Goal: Task Accomplishment & Management: Manage account settings

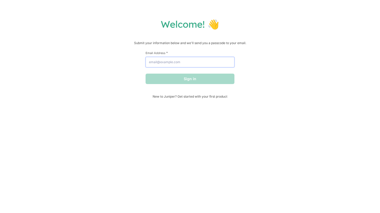
click at [170, 64] on input "Email Address *" at bounding box center [190, 62] width 89 height 10
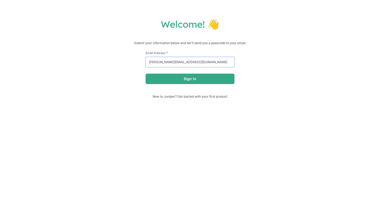
type input "ryan@hellojuniper.com"
click at [146, 74] on button "Sign in" at bounding box center [190, 79] width 89 height 10
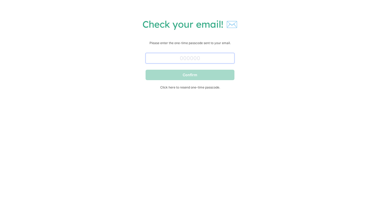
click at [169, 61] on input "text" at bounding box center [190, 58] width 89 height 10
paste input "891037"
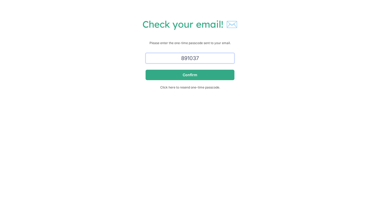
type input "891037"
click at [146, 70] on button "Confirm" at bounding box center [190, 75] width 89 height 10
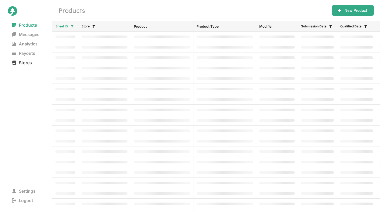
click at [25, 61] on span "Stores" at bounding box center [22, 62] width 28 height 7
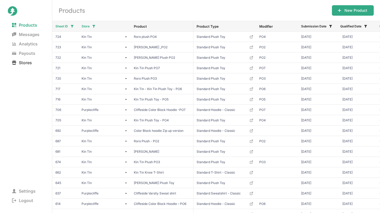
click at [25, 64] on span "Stores" at bounding box center [22, 62] width 28 height 7
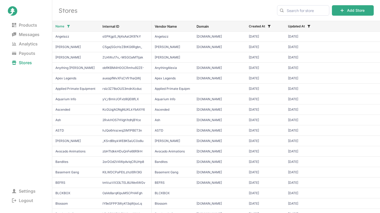
scroll to position [85, 0]
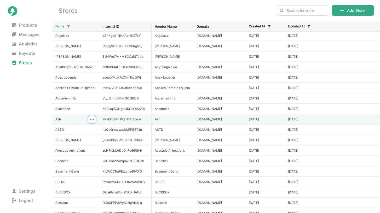
click at [92, 119] on icon at bounding box center [92, 119] width 4 height 1
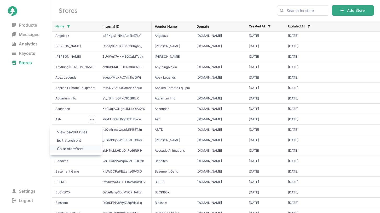
click at [82, 149] on span "Go to storefront" at bounding box center [76, 148] width 38 height 5
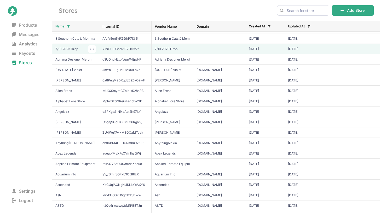
scroll to position [0, 0]
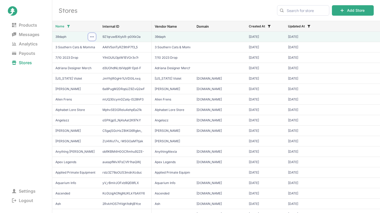
click at [91, 37] on icon at bounding box center [92, 37] width 4 height 4
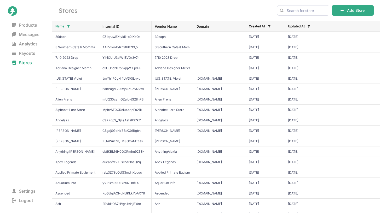
click at [111, 12] on h2 "Stores" at bounding box center [165, 10] width 212 height 8
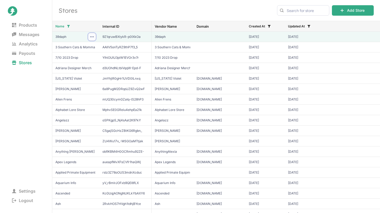
click at [92, 37] on icon at bounding box center [92, 37] width 4 height 4
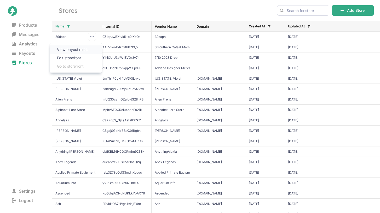
click at [84, 51] on span "View payout rules" at bounding box center [76, 49] width 38 height 5
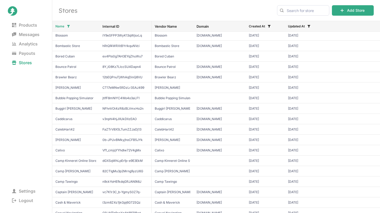
scroll to position [352, 0]
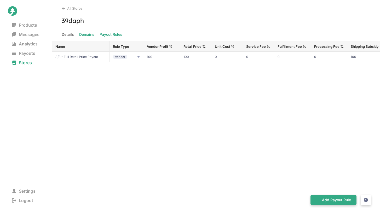
click at [89, 36] on span "Domains" at bounding box center [86, 34] width 15 height 7
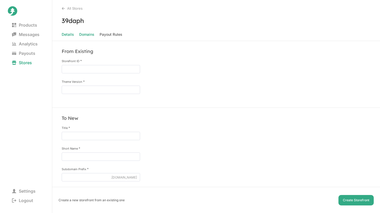
click at [66, 35] on span "Details" at bounding box center [68, 34] width 12 height 7
